Goal: Transaction & Acquisition: Subscribe to service/newsletter

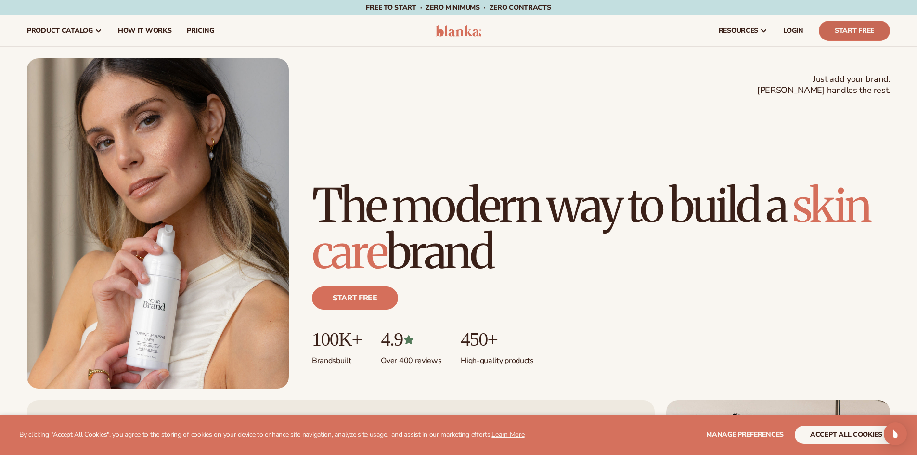
click at [834, 29] on link "Start Free" at bounding box center [854, 31] width 71 height 20
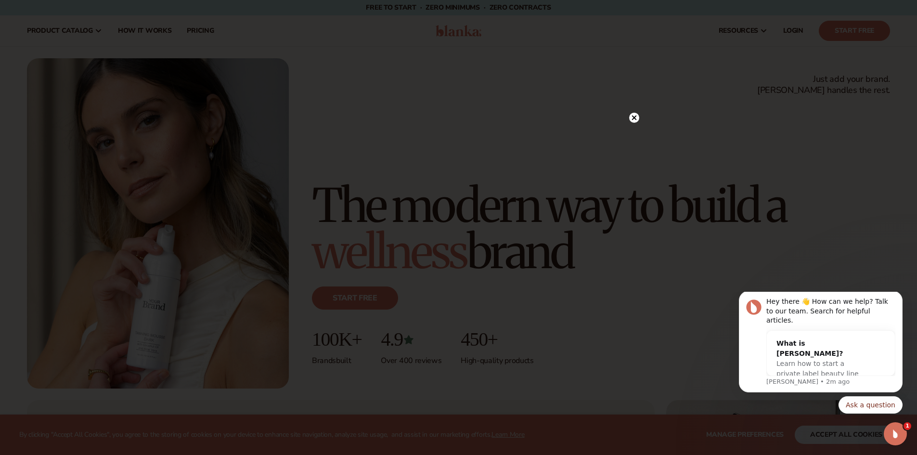
click at [636, 118] on circle at bounding box center [634, 118] width 10 height 10
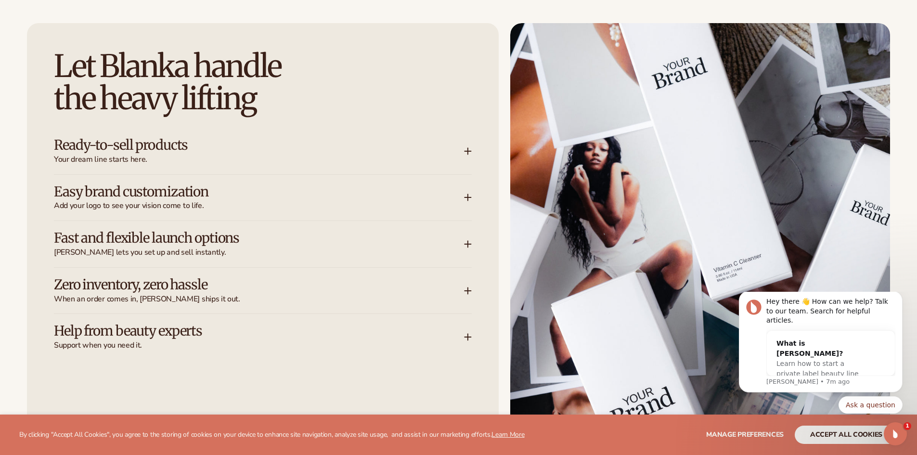
scroll to position [1331, 0]
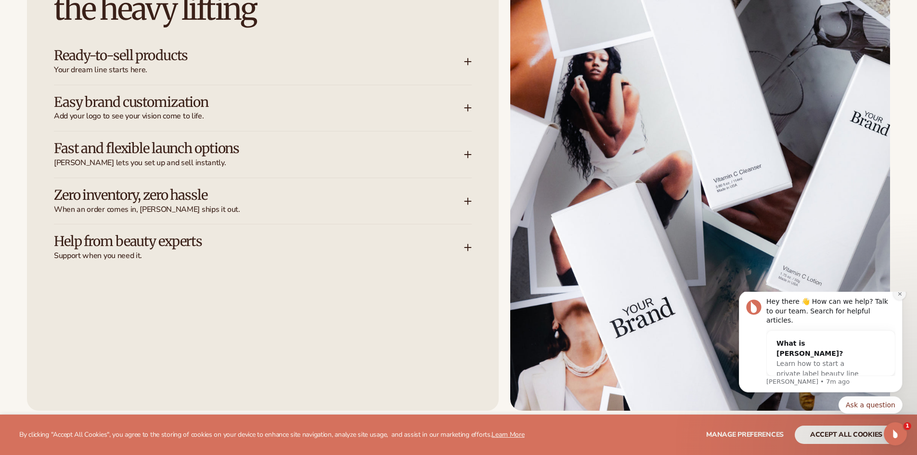
click at [901, 297] on icon "Dismiss notification" at bounding box center [899, 293] width 5 height 5
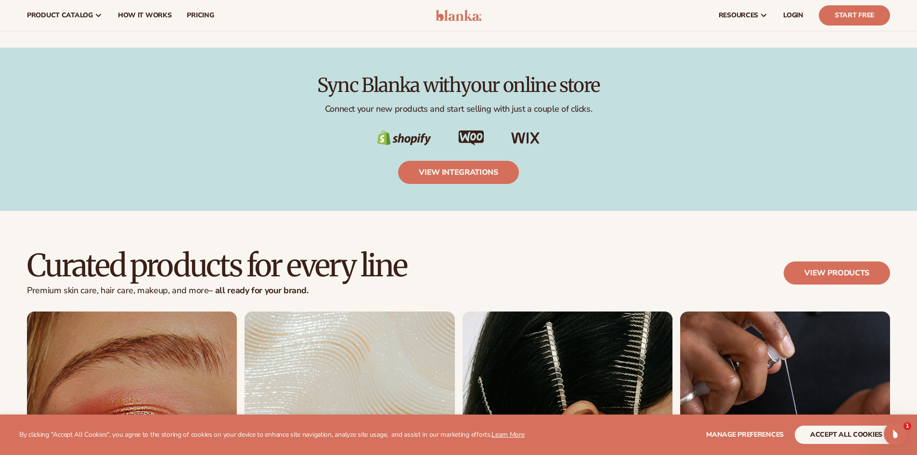
scroll to position [1653, 0]
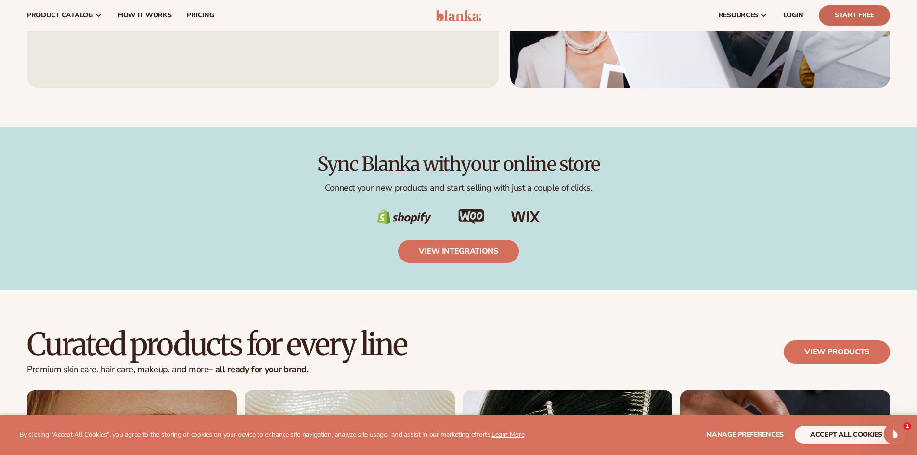
click at [874, 20] on link "Start Free" at bounding box center [854, 15] width 71 height 20
